Goal: Task Accomplishment & Management: Use online tool/utility

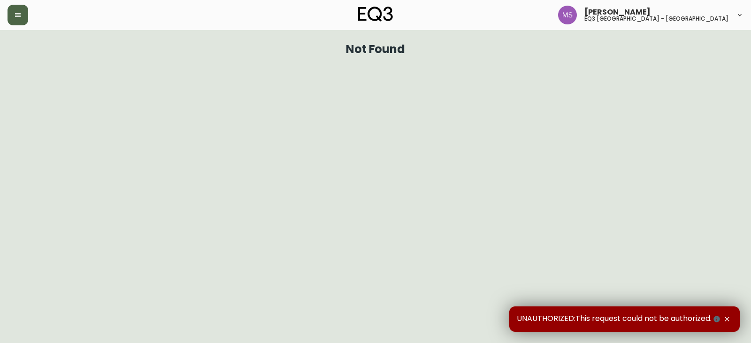
click at [19, 12] on button "button" at bounding box center [18, 15] width 21 height 21
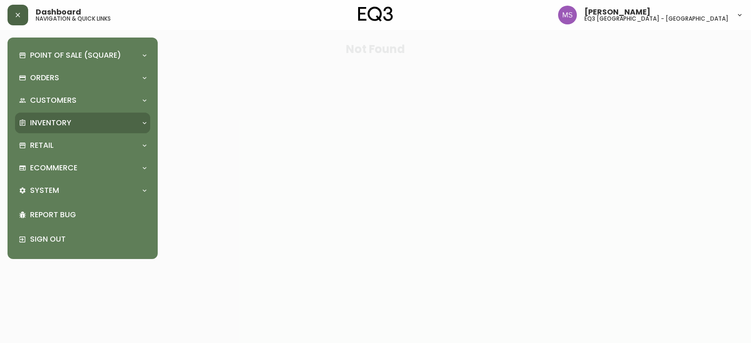
click at [79, 116] on div "Inventory" at bounding box center [82, 123] width 135 height 21
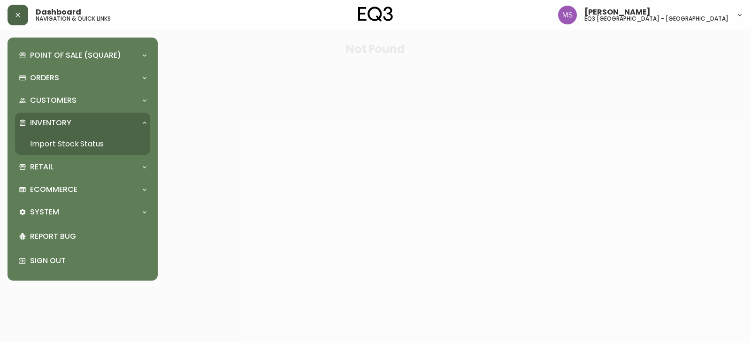
drag, startPoint x: 95, startPoint y: 147, endPoint x: 105, endPoint y: 141, distance: 11.8
click at [95, 147] on link "Import Stock Status" at bounding box center [82, 144] width 135 height 22
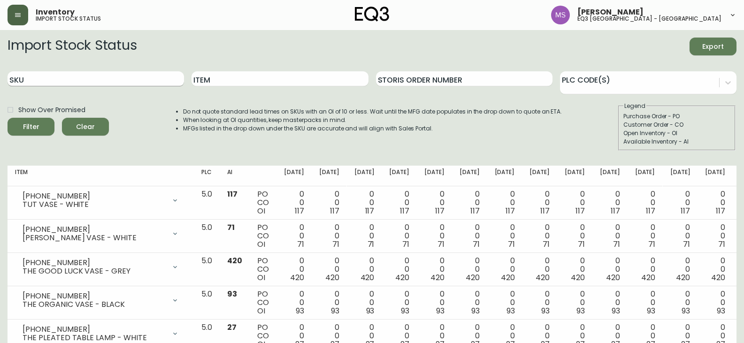
click at [98, 78] on div "SKU" at bounding box center [96, 79] width 177 height 31
click at [97, 78] on input "SKU" at bounding box center [96, 78] width 177 height 15
paste input "[PHONE_NUMBER]"
click at [8, 118] on button "Filter" at bounding box center [31, 127] width 47 height 18
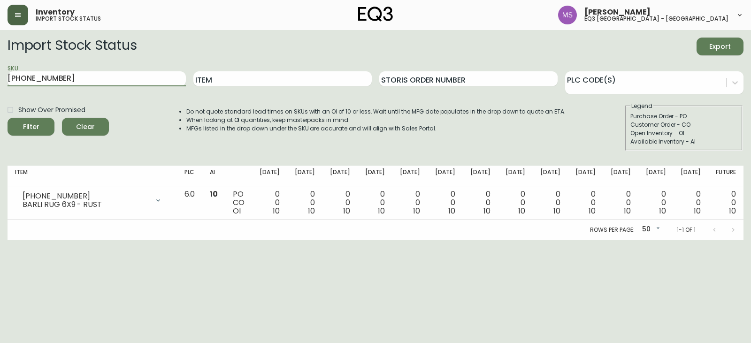
drag, startPoint x: 69, startPoint y: 76, endPoint x: 0, endPoint y: 68, distance: 69.5
click at [0, 68] on main "Import Stock Status Export SKU [PHONE_NUMBER] Item Storis Order Number PLC Code…" at bounding box center [375, 135] width 751 height 210
paste input "1190-208"
type input "[PHONE_NUMBER]"
click at [8, 118] on button "Filter" at bounding box center [31, 127] width 47 height 18
